Goal: Transaction & Acquisition: Purchase product/service

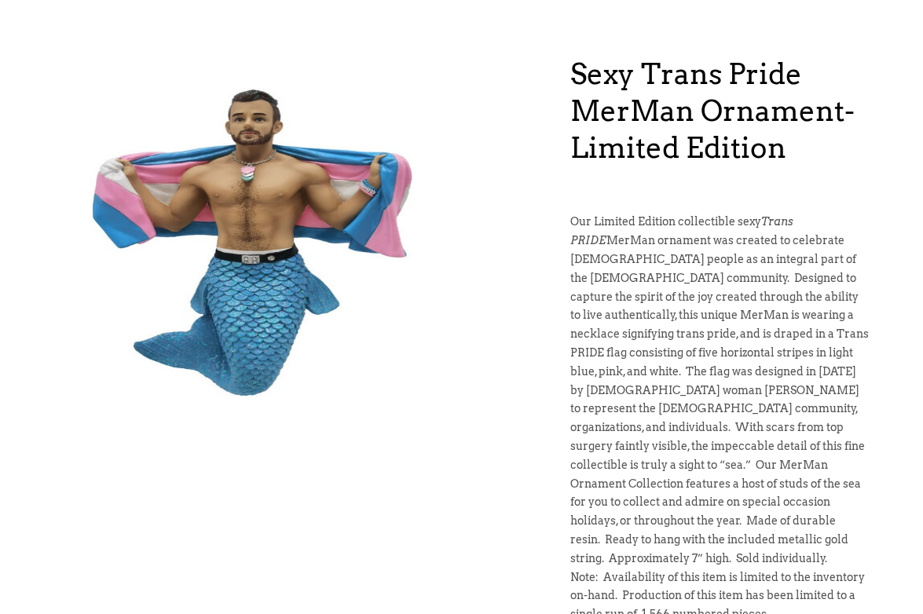
scroll to position [129, 0]
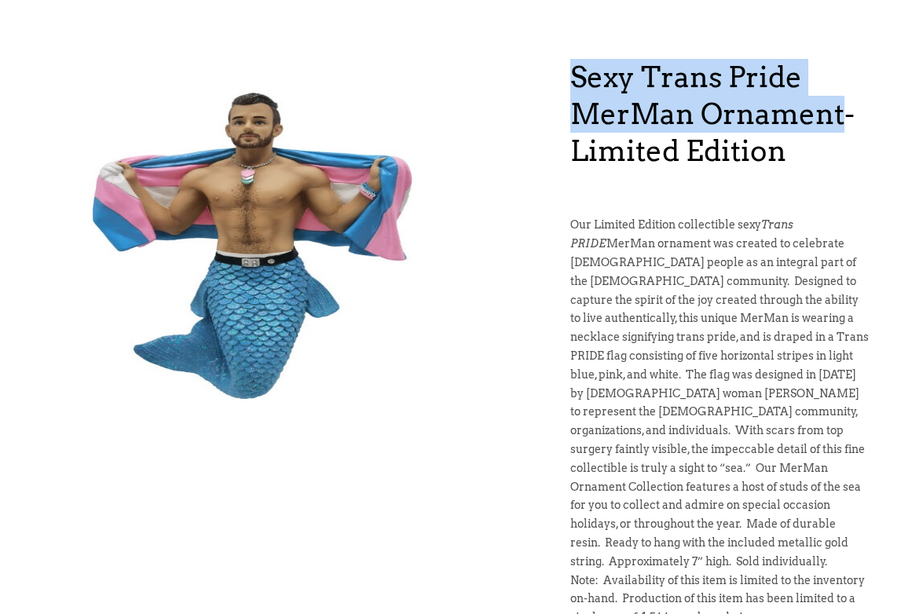
drag, startPoint x: 571, startPoint y: 71, endPoint x: 841, endPoint y: 123, distance: 275.1
click at [841, 123] on h1 "Sexy Trans Pride MerMan Ornament- Limited Edition" at bounding box center [719, 114] width 298 height 110
copy h1 "Sexy Trans Pride MerMan Ornament"
